Goal: Transaction & Acquisition: Book appointment/travel/reservation

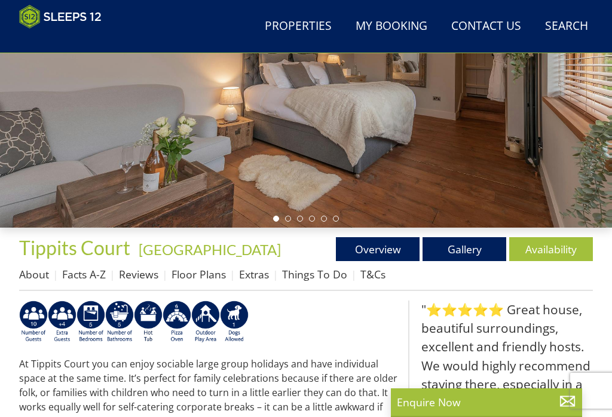
scroll to position [247, 0]
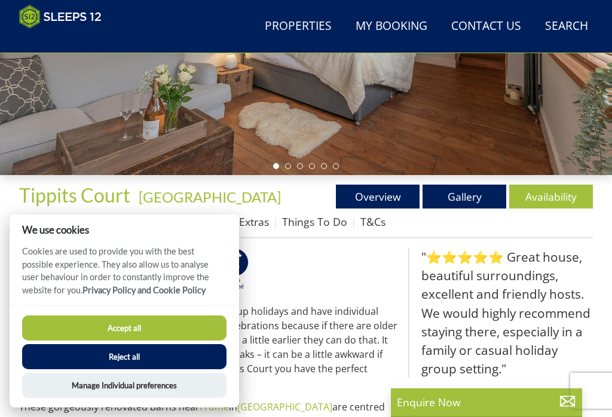
click at [154, 369] on button "Reject all" at bounding box center [124, 356] width 204 height 25
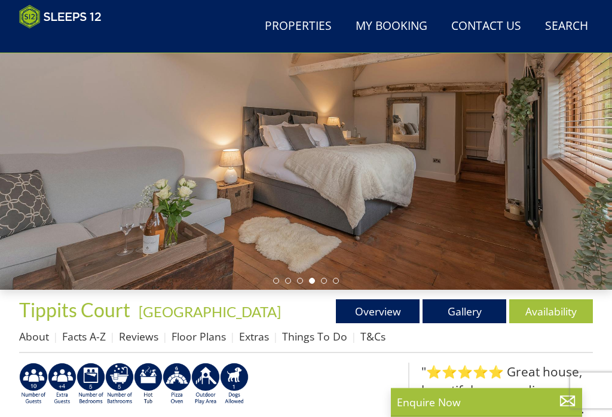
scroll to position [154, 0]
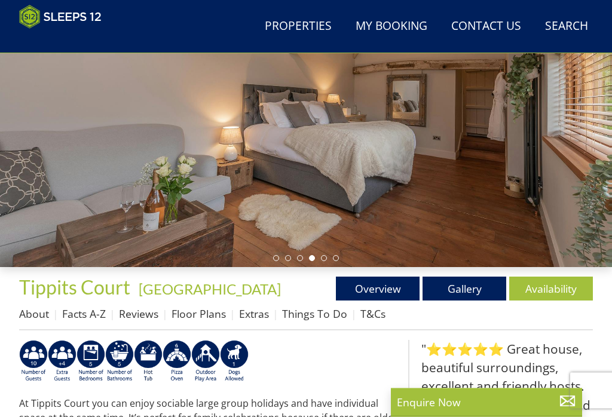
click at [197, 314] on link "Floor Plans" at bounding box center [198, 314] width 54 height 14
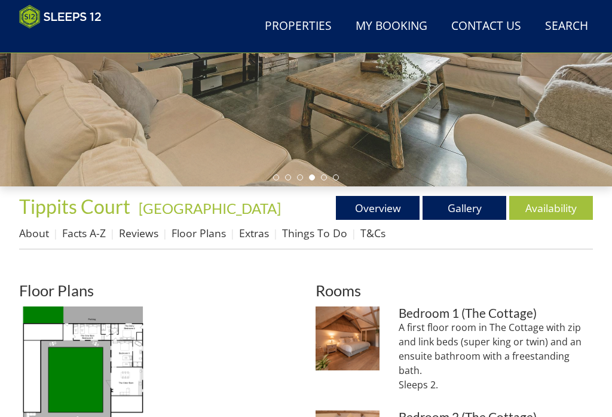
scroll to position [235, 0]
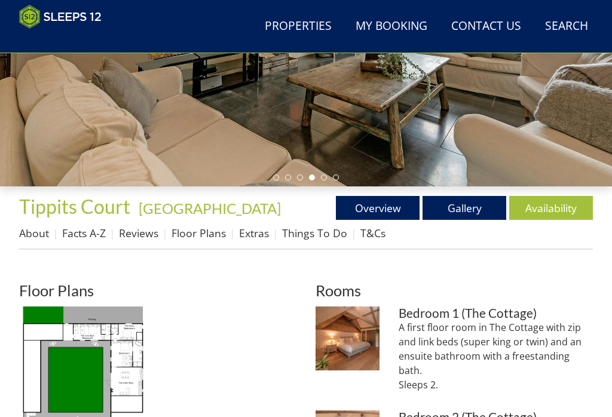
click at [547, 206] on link "Availability" at bounding box center [551, 208] width 84 height 24
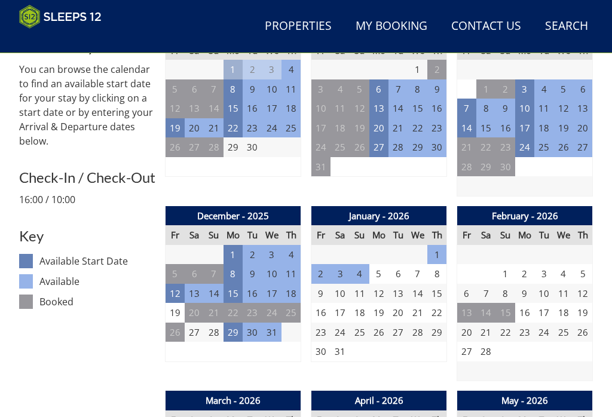
scroll to position [474, 0]
click at [234, 251] on td "1" at bounding box center [232, 255] width 19 height 20
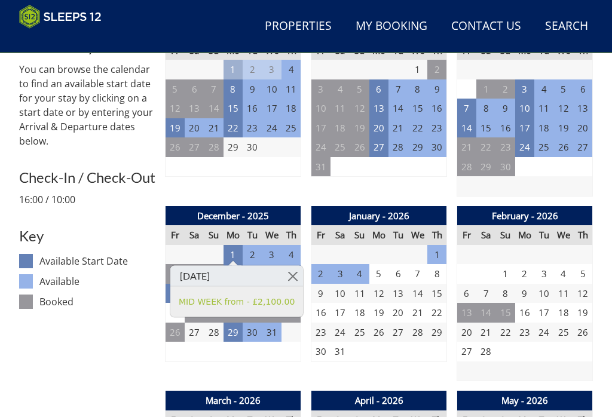
click at [288, 271] on link at bounding box center [292, 276] width 21 height 21
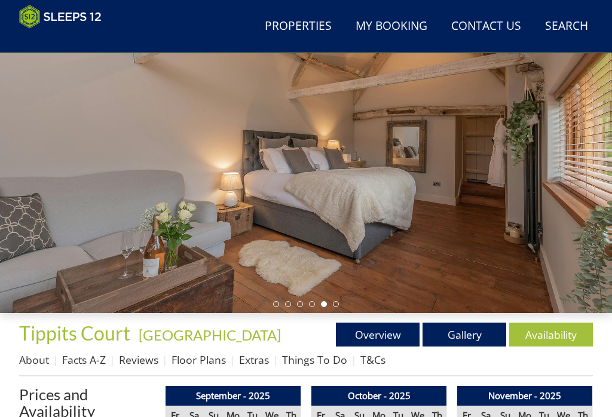
scroll to position [155, 0]
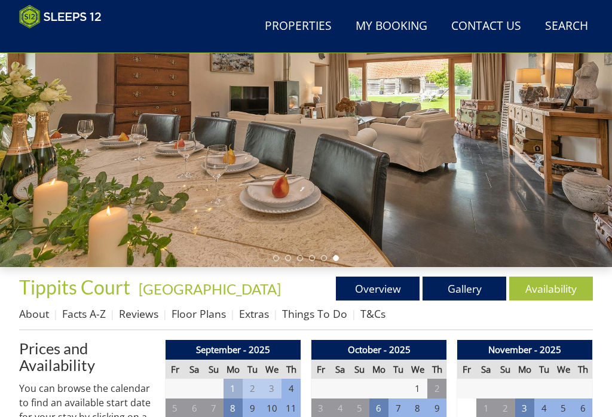
click at [456, 286] on link "Gallery" at bounding box center [464, 289] width 84 height 24
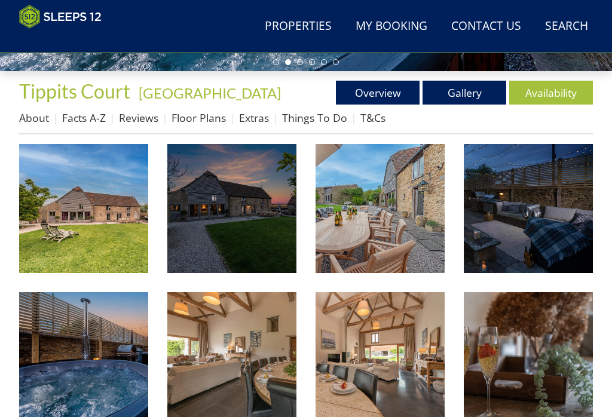
scroll to position [351, 0]
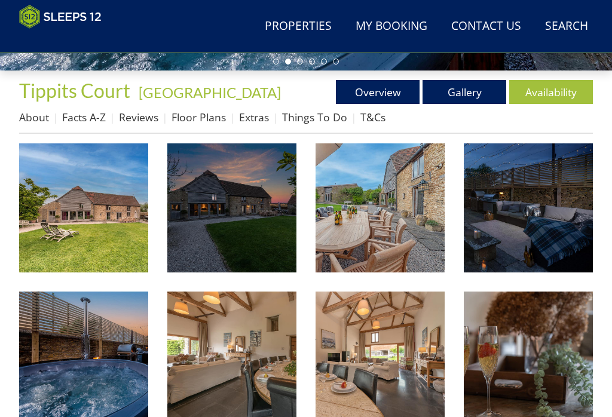
click at [238, 367] on img at bounding box center [231, 355] width 129 height 129
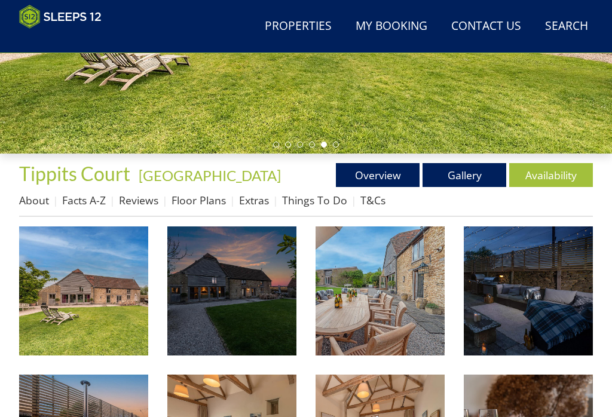
scroll to position [269, 0]
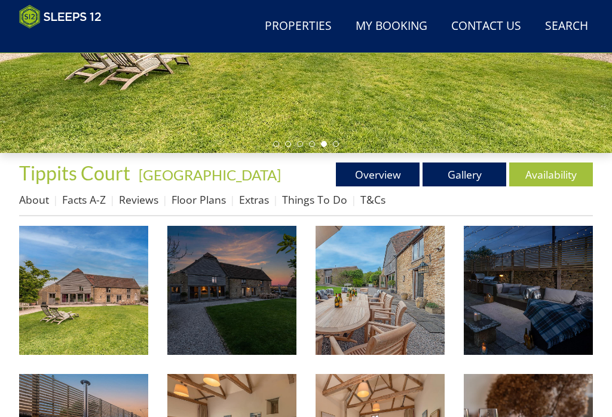
click at [207, 197] on link "Floor Plans" at bounding box center [198, 199] width 54 height 14
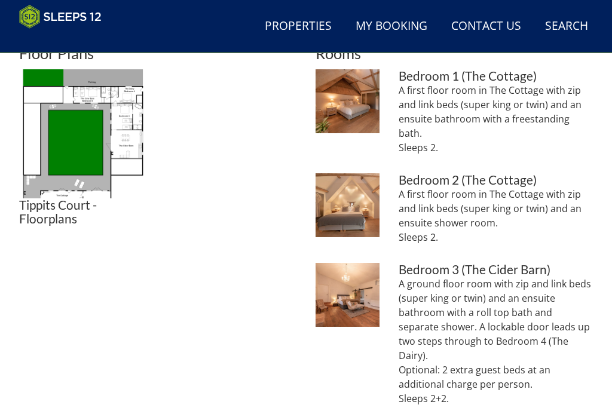
scroll to position [472, 0]
click at [91, 134] on img at bounding box center [83, 133] width 129 height 129
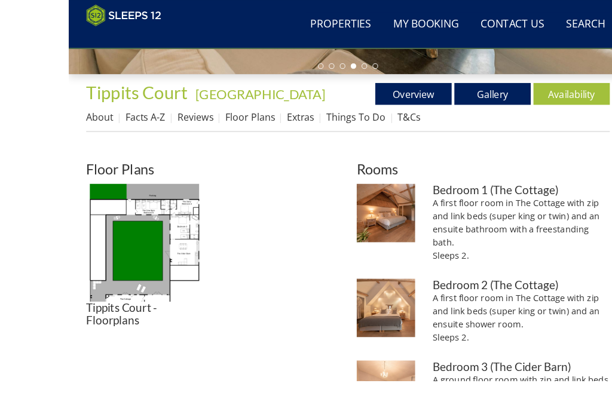
scroll to position [369, 0]
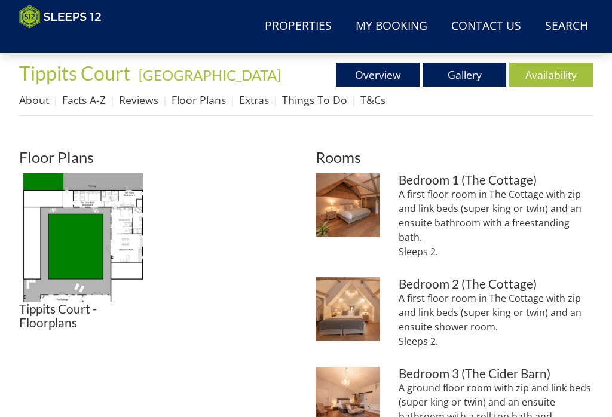
click at [240, 249] on ul "Tippits Court - Floorplans Tippits Court - Floorplans" at bounding box center [157, 251] width 277 height 156
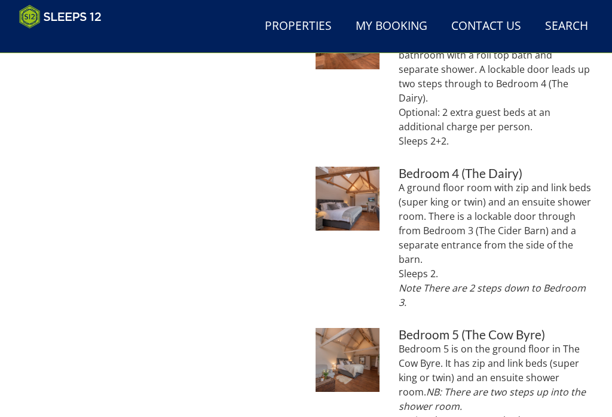
scroll to position [729, 0]
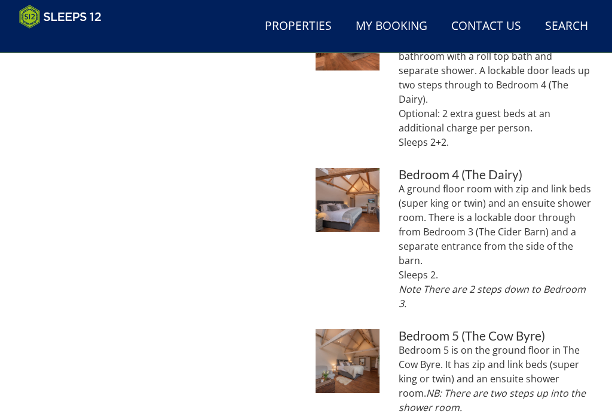
click at [235, 303] on div "Floor Plans Tippits Court - Floorplans Tippits Court - Floorplans" at bounding box center [157, 300] width 277 height 1068
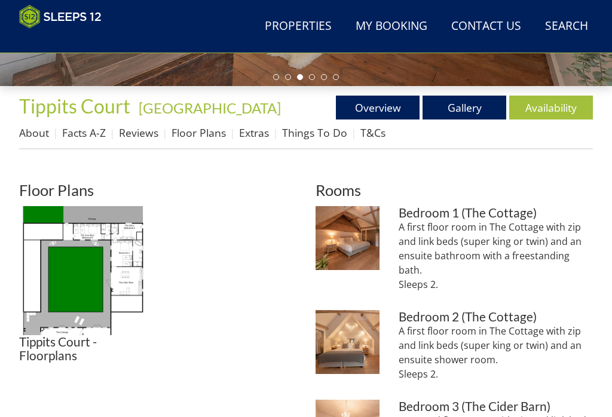
scroll to position [329, 0]
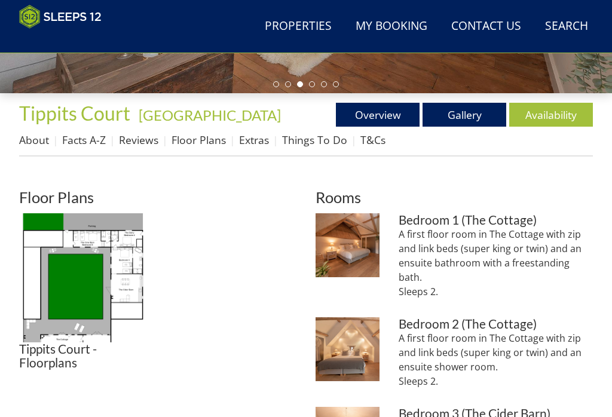
click at [82, 192] on h2 "Floor Plans" at bounding box center [157, 197] width 277 height 17
click at [220, 285] on ul "Tippits Court - Floorplans Tippits Court - Floorplans" at bounding box center [157, 291] width 277 height 156
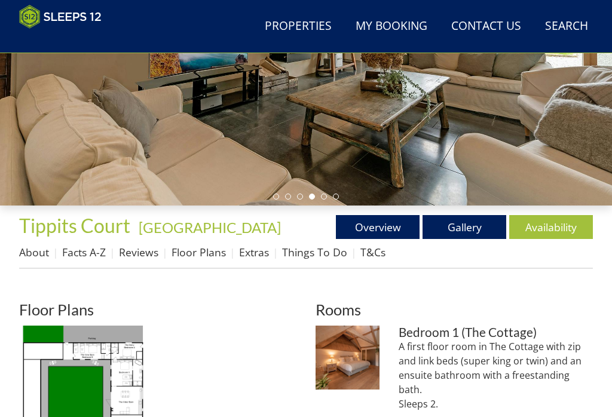
scroll to position [205, 0]
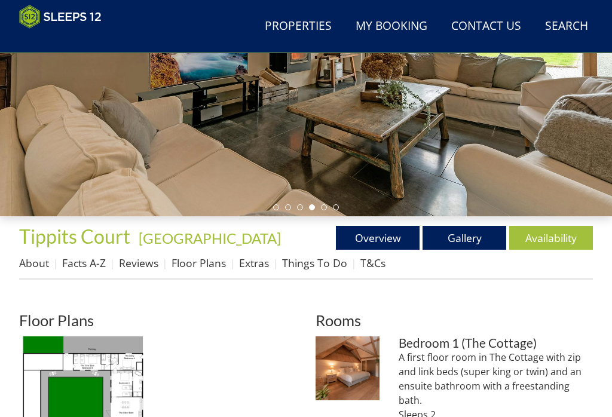
click at [200, 260] on link "Floor Plans" at bounding box center [198, 263] width 54 height 14
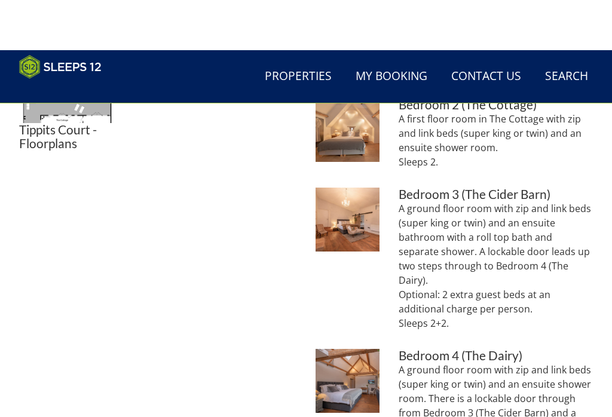
scroll to position [481, 0]
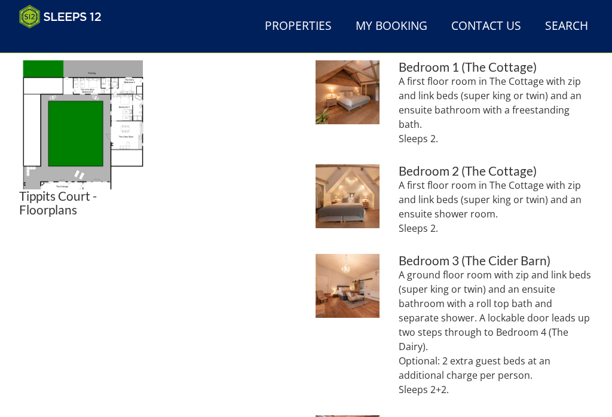
click at [81, 196] on h3 "Tippits Court - Floorplans" at bounding box center [83, 202] width 129 height 27
click at [202, 202] on ul "Tippits Court - Floorplans Tippits Court - Floorplans" at bounding box center [157, 138] width 277 height 156
click at [94, 181] on img at bounding box center [83, 124] width 129 height 129
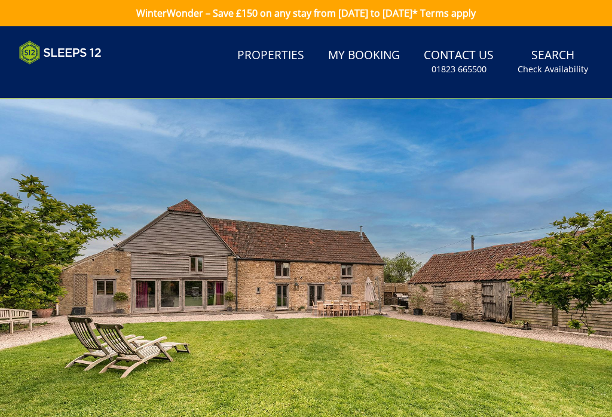
click at [283, 53] on link "Properties" at bounding box center [270, 55] width 76 height 27
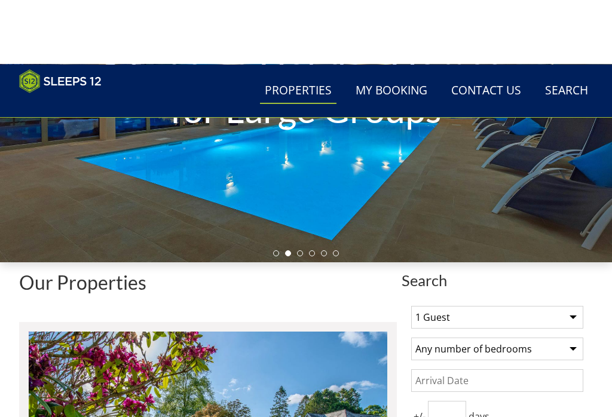
scroll to position [105, 0]
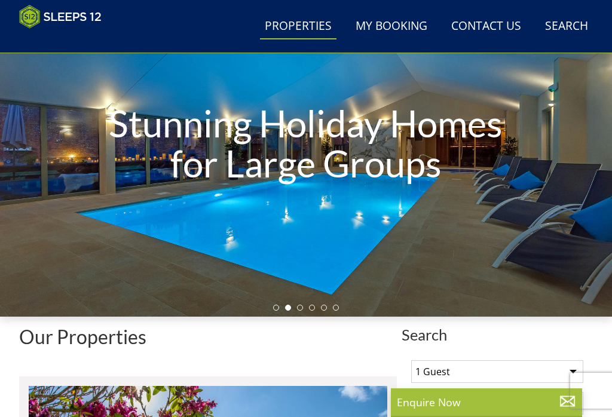
click at [253, 197] on h1 "Stunning Holiday Homes for Large Groups" at bounding box center [306, 143] width 428 height 128
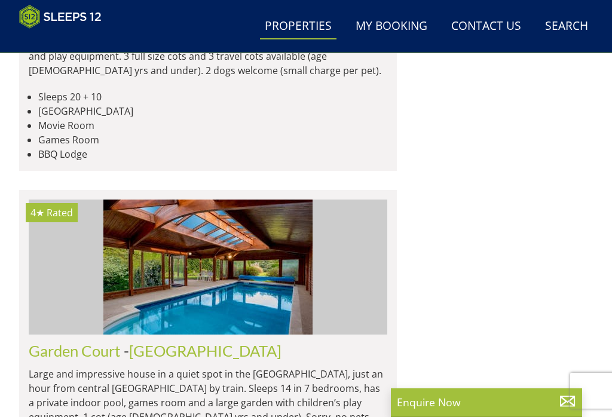
scroll to position [1875, 0]
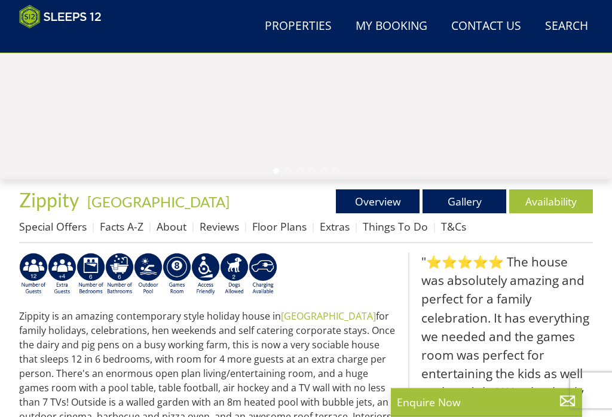
scroll to position [242, 0]
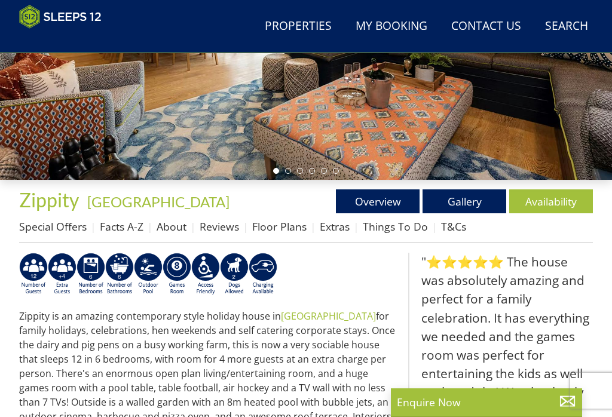
click at [536, 201] on link "Availability" at bounding box center [551, 201] width 84 height 24
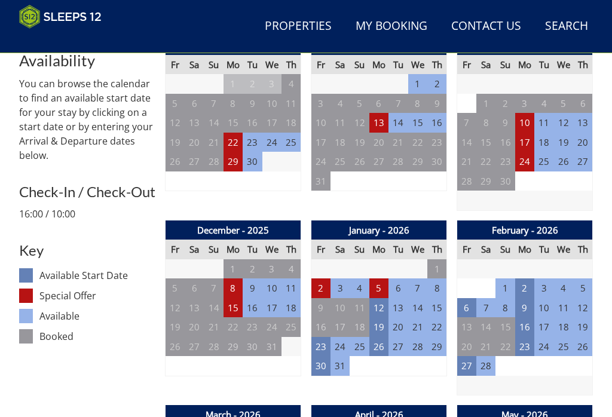
click at [237, 263] on td "1" at bounding box center [232, 270] width 19 height 20
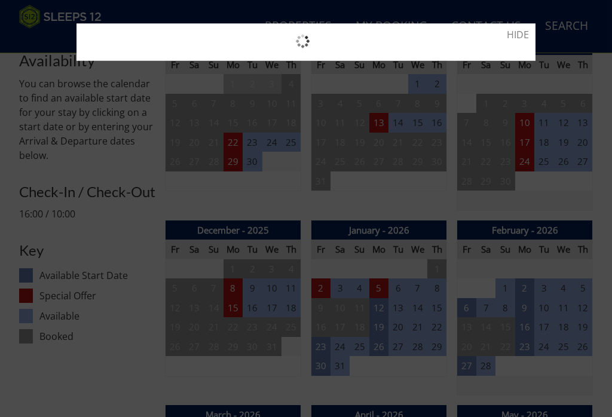
scroll to position [459, 0]
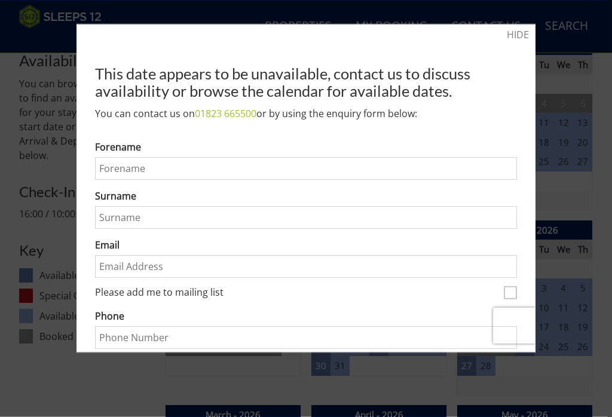
click at [515, 31] on link "HIDE" at bounding box center [518, 34] width 22 height 14
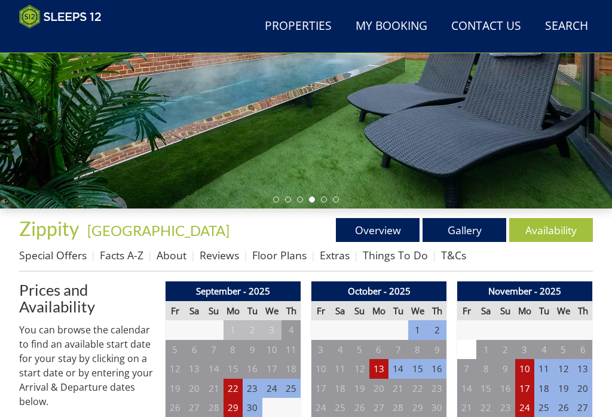
scroll to position [208, 0]
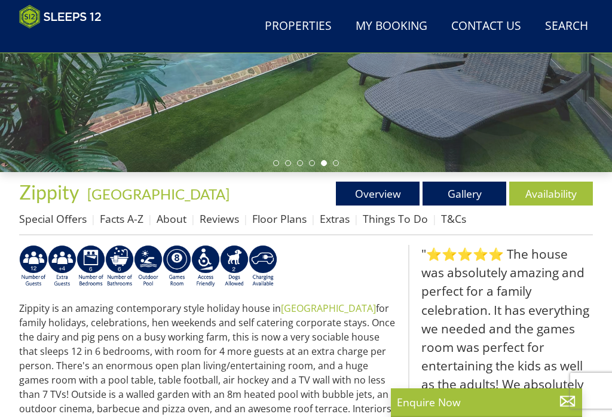
scroll to position [258, 0]
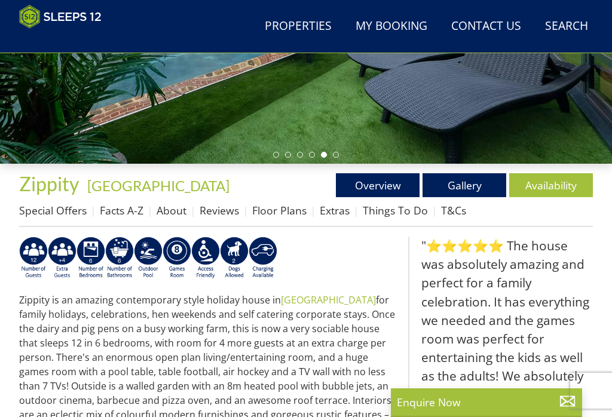
click at [543, 181] on link "Availability" at bounding box center [551, 185] width 84 height 24
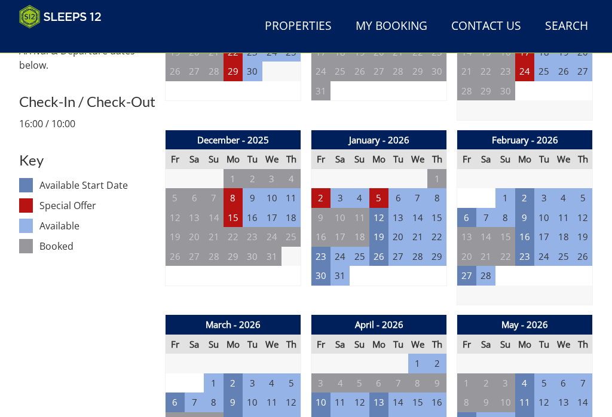
scroll to position [550, 0]
click at [232, 192] on td "8" at bounding box center [232, 198] width 19 height 20
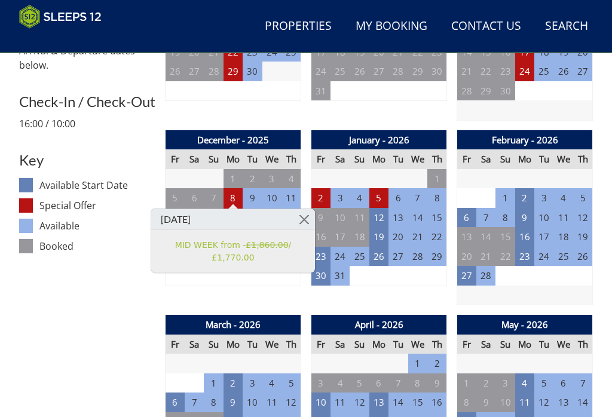
click at [305, 216] on link at bounding box center [304, 219] width 21 height 21
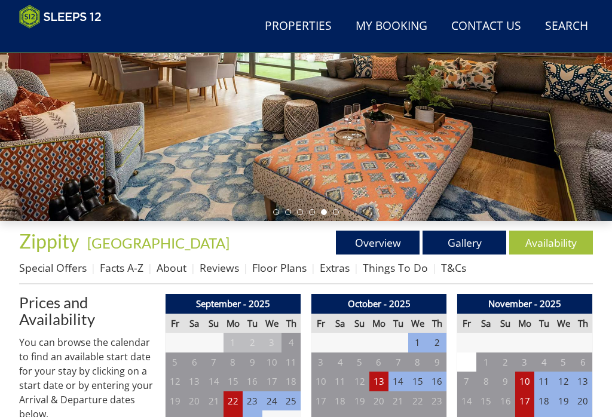
scroll to position [184, 0]
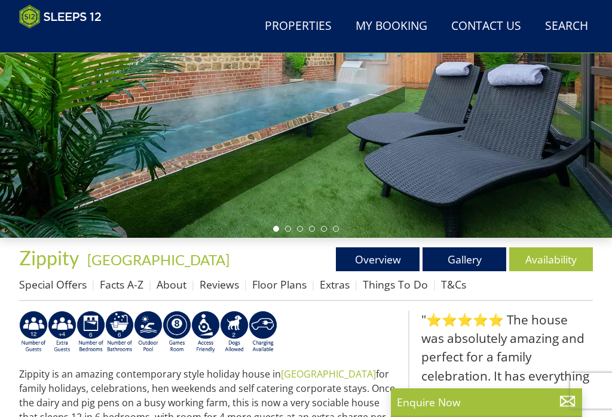
scroll to position [177, 0]
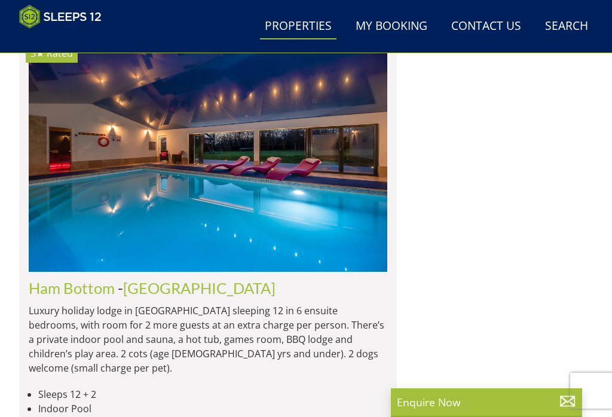
scroll to position [3399, 0]
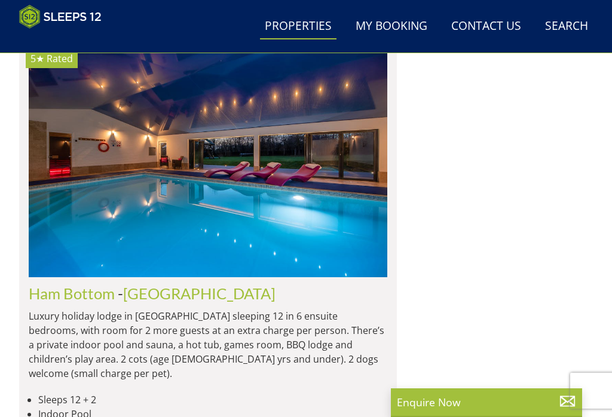
click at [111, 262] on img at bounding box center [208, 160] width 358 height 231
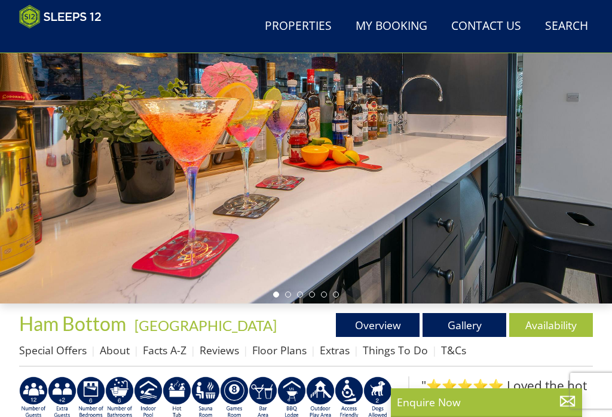
scroll to position [126, 0]
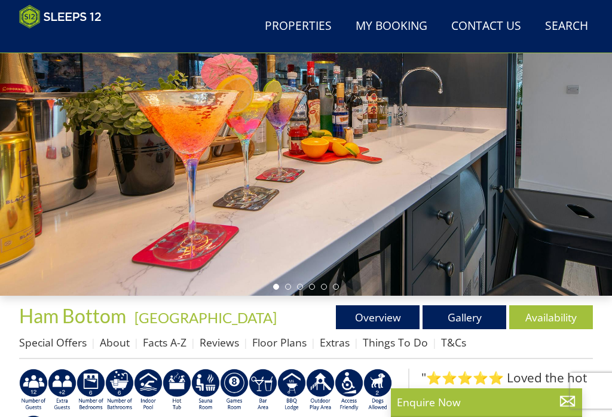
click at [468, 313] on link "Gallery" at bounding box center [464, 317] width 84 height 24
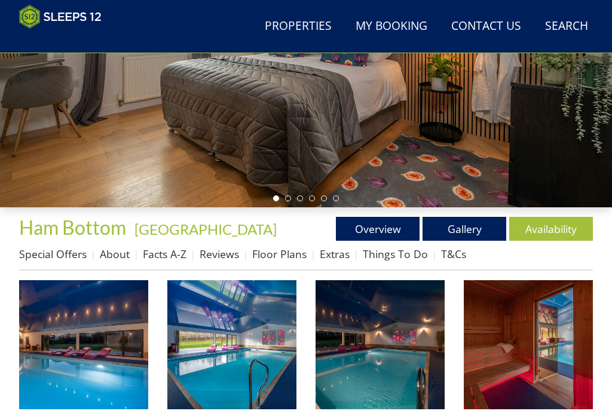
scroll to position [214, 0]
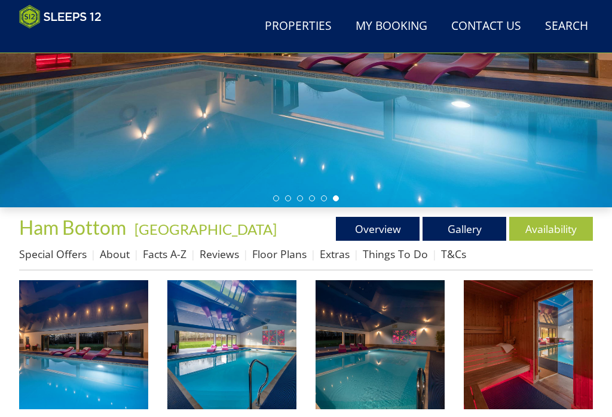
click at [95, 351] on img at bounding box center [83, 344] width 129 height 129
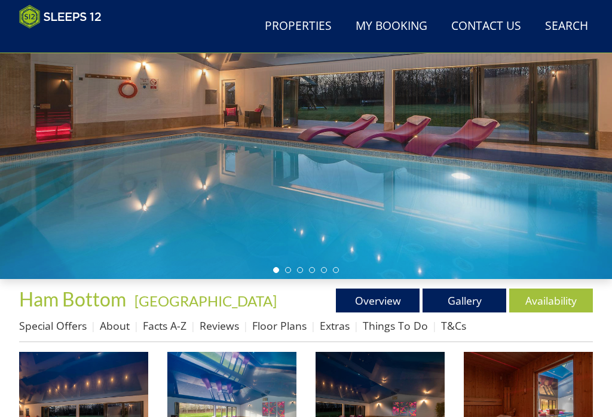
scroll to position [143, 0]
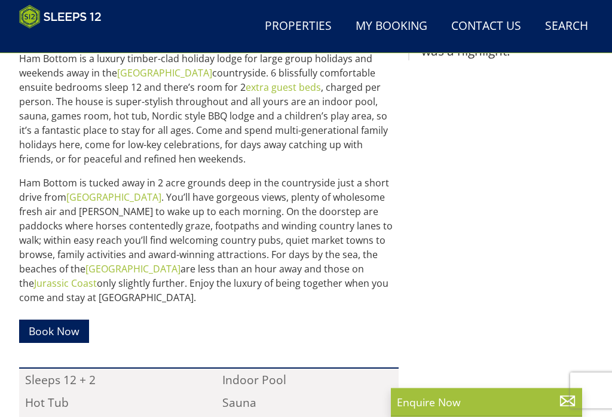
scroll to position [538, 0]
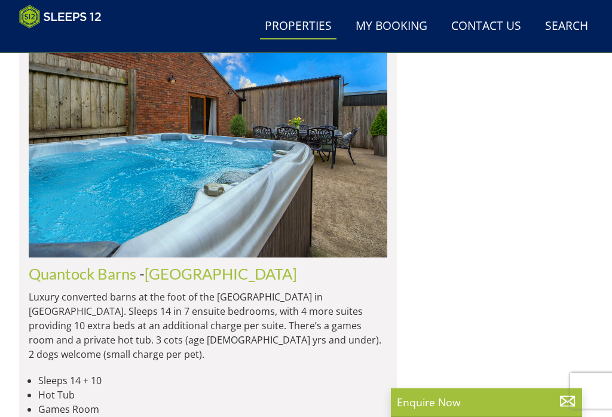
scroll to position [4566, 0]
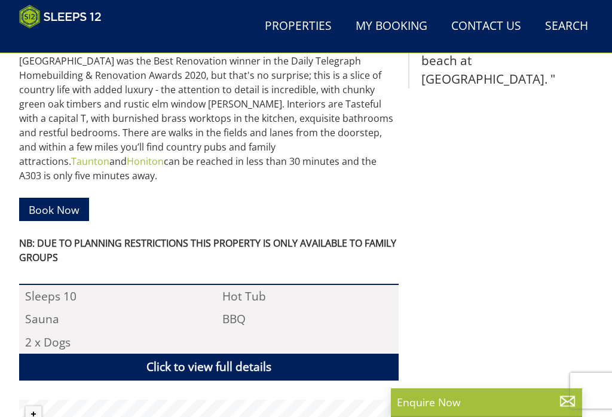
scroll to position [603, 0]
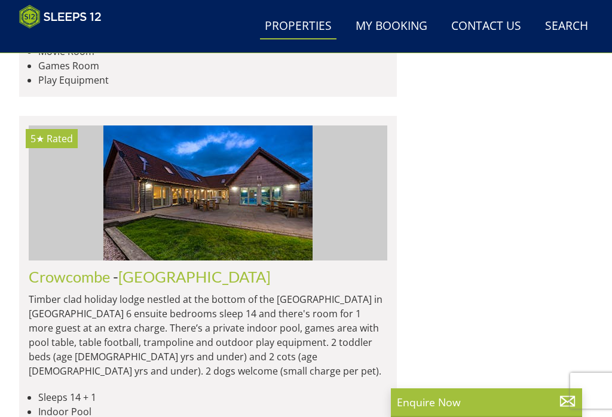
scroll to position [6812, 0]
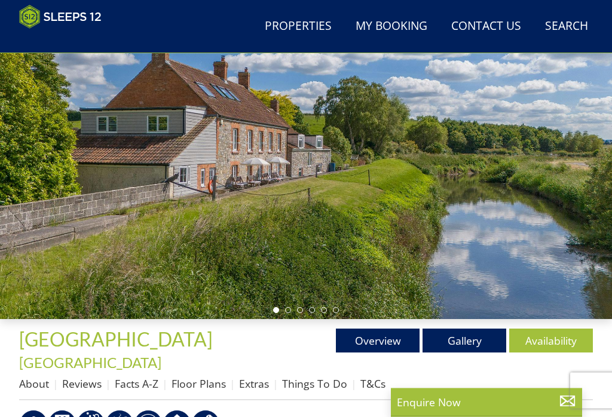
scroll to position [103, 0]
click at [457, 343] on link "Gallery" at bounding box center [464, 341] width 84 height 24
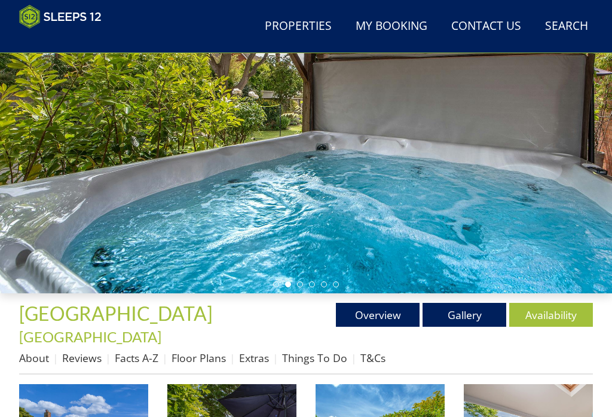
scroll to position [128, 0]
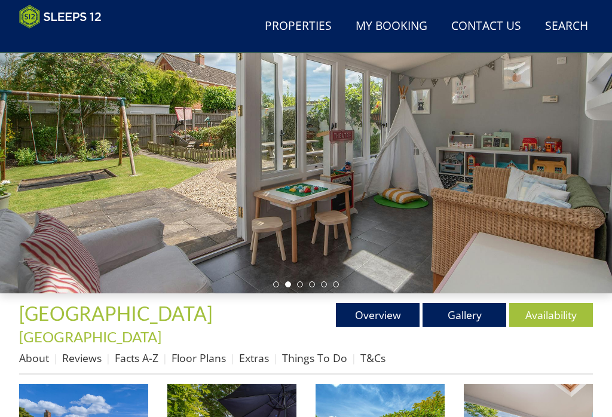
click at [469, 311] on link "Gallery" at bounding box center [464, 315] width 84 height 24
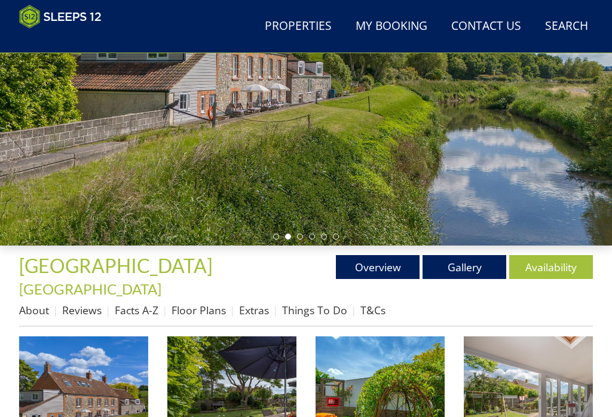
scroll to position [176, 0]
click at [254, 388] on img at bounding box center [231, 400] width 129 height 129
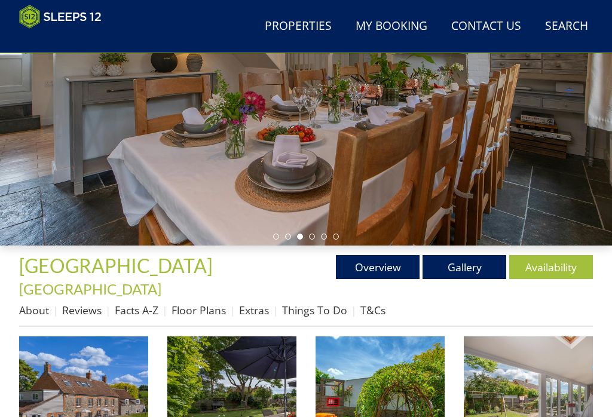
click at [203, 303] on link "Floor Plans" at bounding box center [198, 310] width 54 height 14
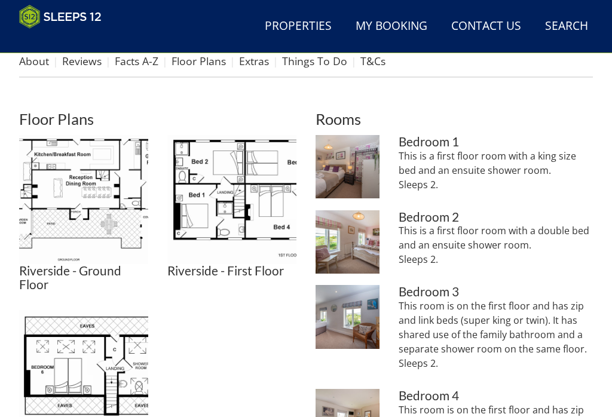
scroll to position [425, 0]
click at [109, 344] on img at bounding box center [83, 374] width 129 height 129
click at [260, 170] on img at bounding box center [231, 199] width 129 height 129
click at [115, 339] on img at bounding box center [83, 374] width 129 height 129
click at [106, 165] on img at bounding box center [83, 199] width 129 height 129
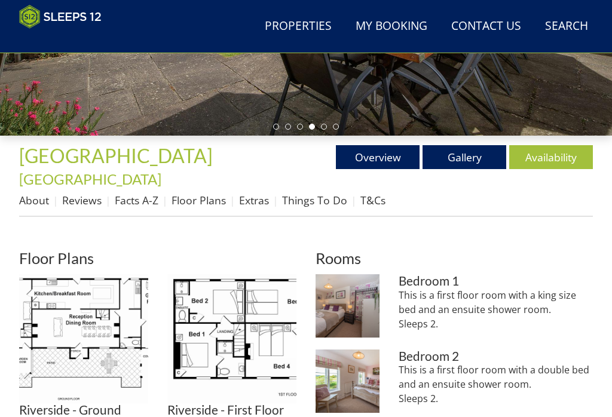
scroll to position [286, 0]
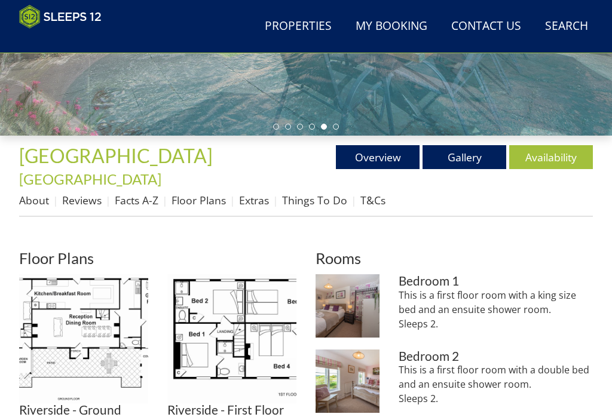
click at [551, 154] on link "Availability" at bounding box center [551, 157] width 84 height 24
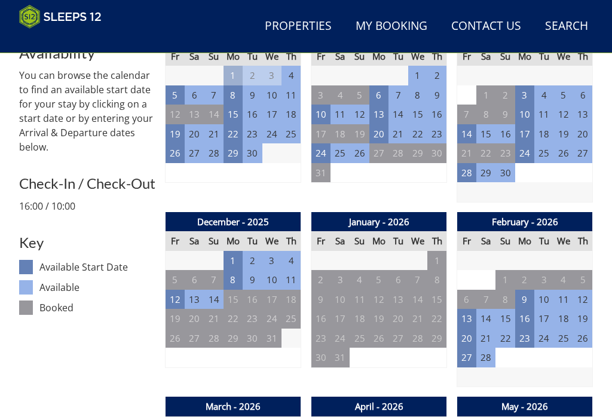
scroll to position [486, 0]
click at [233, 251] on td "1" at bounding box center [232, 261] width 19 height 20
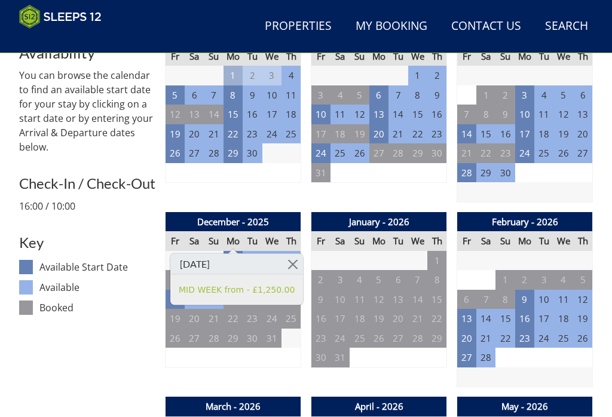
click at [294, 260] on link at bounding box center [292, 264] width 21 height 21
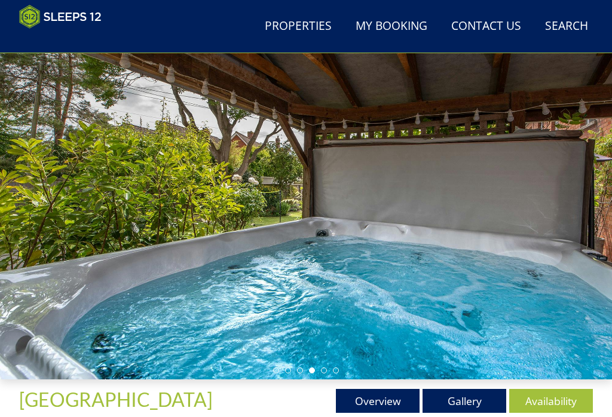
scroll to position [0, 0]
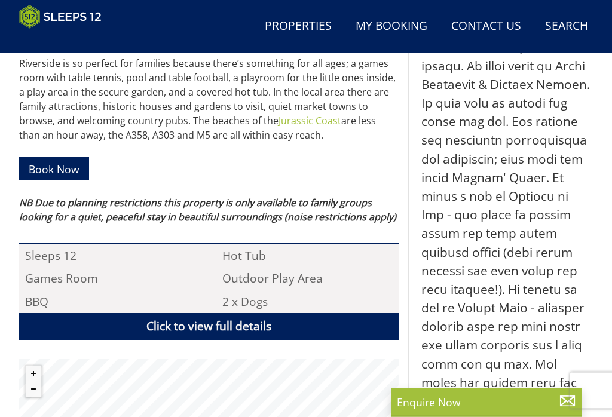
scroll to position [680, 0]
